Goal: Task Accomplishment & Management: Complete application form

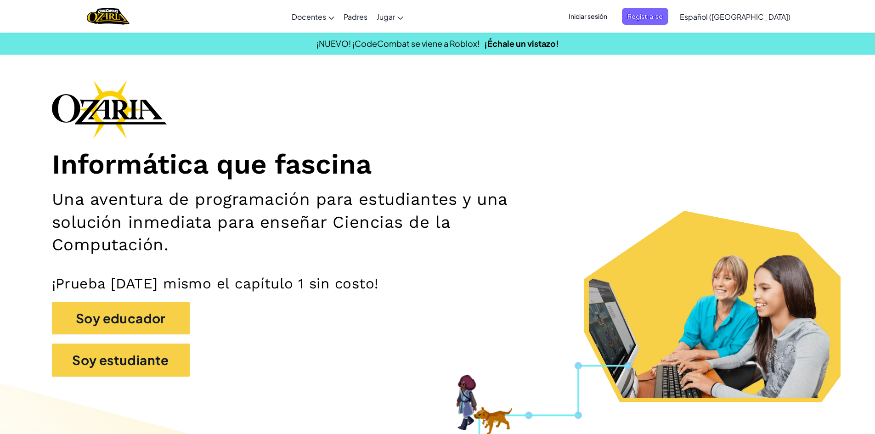
click at [613, 11] on span "Iniciar sesión" at bounding box center [588, 16] width 50 height 17
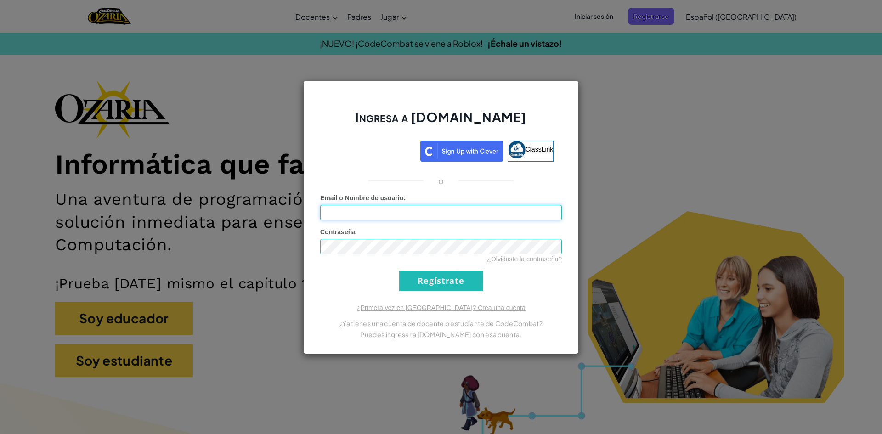
click at [510, 214] on input "Email o Nombre de usuario :" at bounding box center [441, 213] width 242 height 16
type input "[EMAIL_ADDRESS][DOMAIN_NAME]"
click at [423, 237] on div "Contraseña ¿Olvidaste la contraseña?" at bounding box center [441, 245] width 242 height 36
click at [428, 289] on input "Regístrate" at bounding box center [441, 281] width 84 height 21
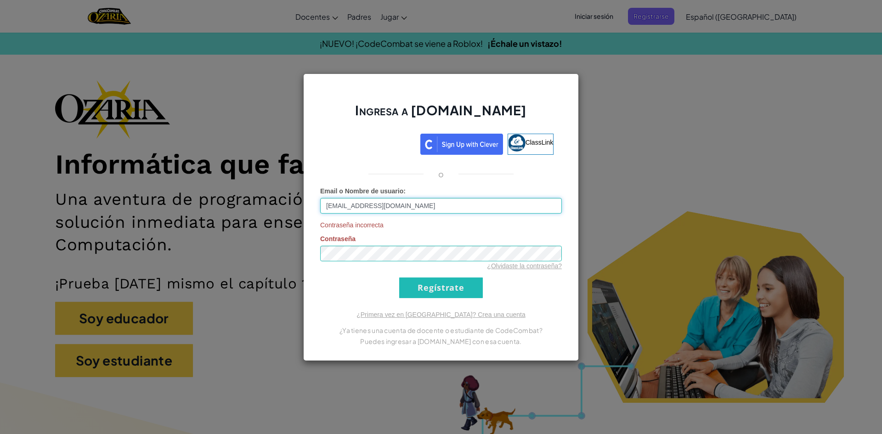
click at [451, 200] on input "[EMAIL_ADDRESS][DOMAIN_NAME]" at bounding box center [441, 206] width 242 height 16
drag, startPoint x: 444, startPoint y: 203, endPoint x: 294, endPoint y: 194, distance: 149.5
click at [317, 195] on div "Ingresa a [DOMAIN_NAME] ClassLink o Email o Nombre de usuario : [EMAIL_ADDRESS]…" at bounding box center [441, 217] width 276 height 288
click at [322, 203] on input "Email o Nombre de usuario :" at bounding box center [441, 206] width 242 height 16
type input "[PERSON_NAME][EMAIL_ADDRESS][PERSON_NAME][DOMAIN_NAME]"
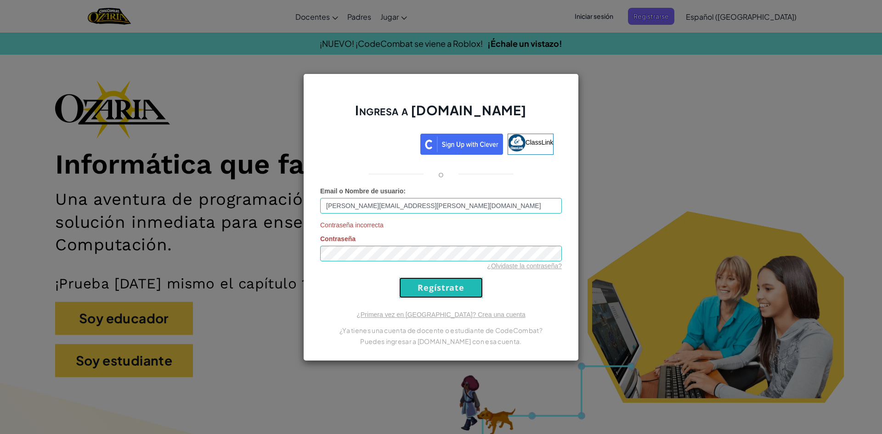
click at [415, 288] on input "Regístrate" at bounding box center [441, 287] width 84 height 21
click at [681, 234] on div "Ingresa a [DOMAIN_NAME] ClassLink o Email o Nombre de usuario : [PERSON_NAME][E…" at bounding box center [441, 217] width 882 height 434
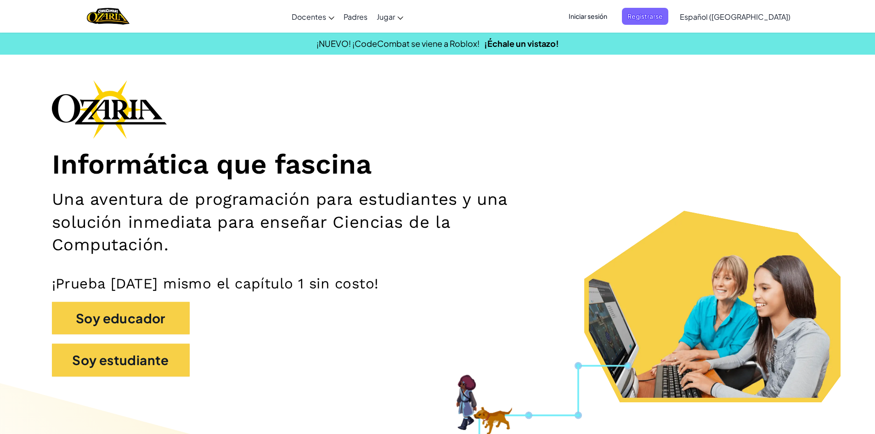
click at [613, 17] on span "Iniciar sesión" at bounding box center [588, 16] width 50 height 17
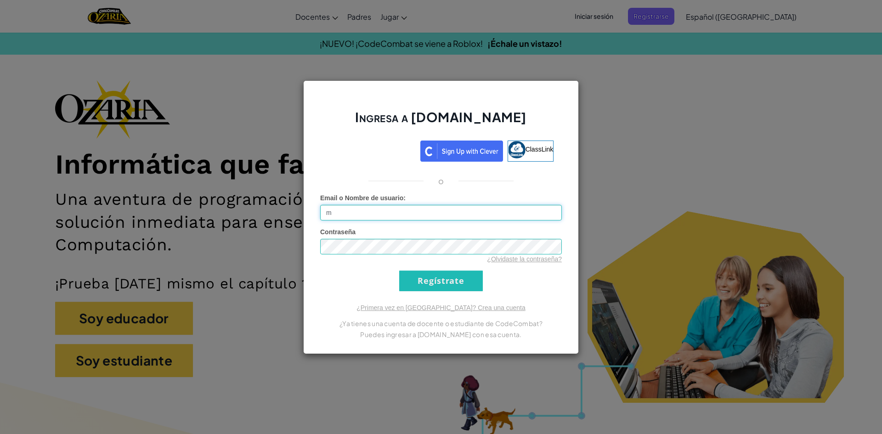
type input "[PERSON_NAME][EMAIL_ADDRESS][PERSON_NAME][DOMAIN_NAME]"
click at [432, 254] on div "¿Olvidaste la contraseña?" at bounding box center [441, 258] width 242 height 9
click at [465, 282] on input "Regístrate" at bounding box center [441, 281] width 84 height 21
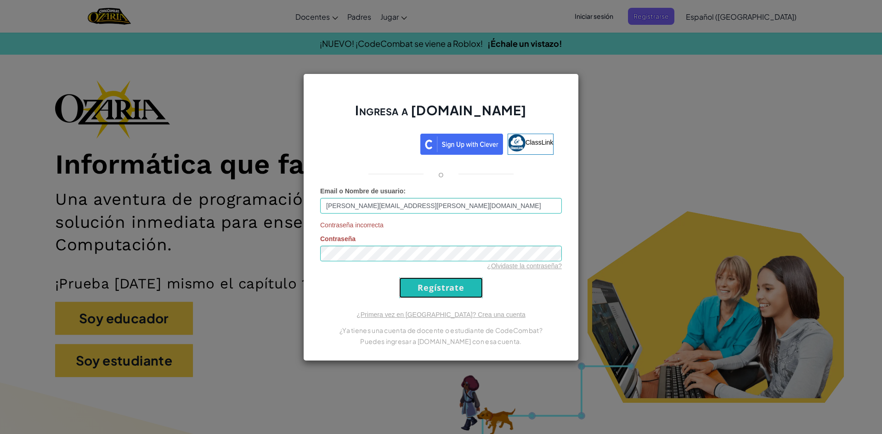
click at [465, 282] on input "Regístrate" at bounding box center [441, 287] width 84 height 21
drag, startPoint x: 326, startPoint y: 210, endPoint x: 437, endPoint y: 219, distance: 111.5
click at [437, 219] on form "Email o Nombre de usuario : [PERSON_NAME][EMAIL_ADDRESS][PERSON_NAME][DOMAIN_NA…" at bounding box center [441, 242] width 242 height 112
type input "[EMAIL_ADDRESS][DOMAIN_NAME]"
click at [420, 285] on input "Regístrate" at bounding box center [441, 287] width 84 height 21
